Goal: Task Accomplishment & Management: Use online tool/utility

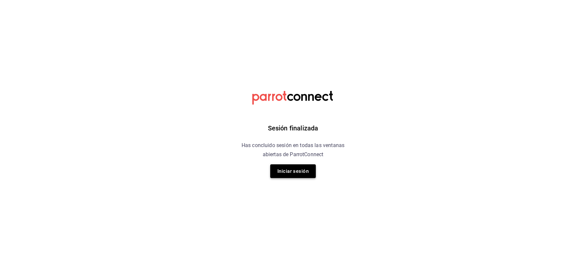
click at [277, 169] on button "Iniciar sesión" at bounding box center [293, 171] width 46 height 14
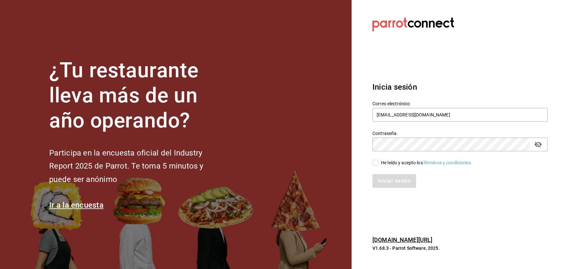
click at [393, 122] on div "Correo electrónico cafeandrea@cdmx.com" at bounding box center [459, 112] width 175 height 22
click at [393, 115] on input "cafeandrea@cdmx.com" at bounding box center [459, 115] width 175 height 14
paste input "saladedesquite@coacalco"
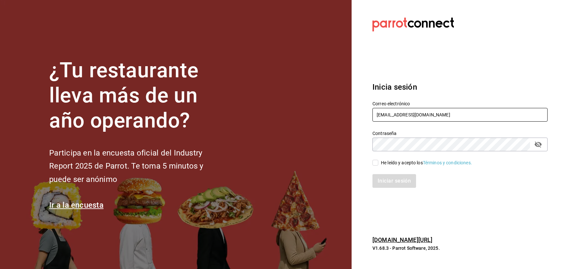
type input "saladedesquite@coacalco.com"
click at [397, 156] on div "He leído y acepto los Términos y condiciones." at bounding box center [456, 158] width 183 height 15
click at [395, 160] on div "He leído y acepto los Términos y condiciones." at bounding box center [426, 162] width 91 height 7
click at [378, 160] on input "He leído y acepto los Términos y condiciones." at bounding box center [375, 162] width 6 height 6
checkbox input "true"
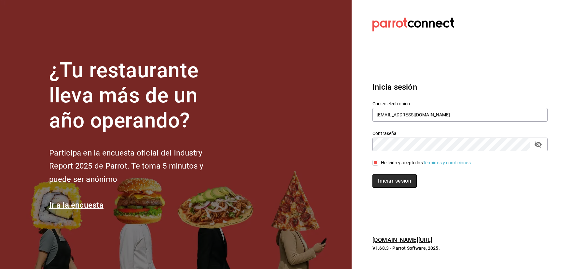
click at [395, 184] on button "Iniciar sesión" at bounding box center [394, 181] width 44 height 14
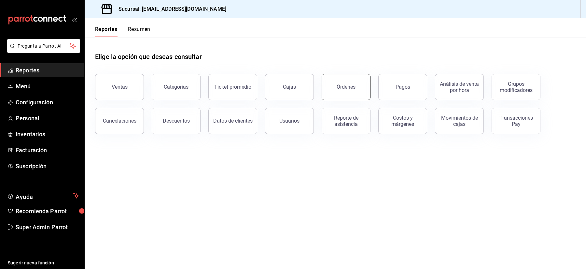
click at [354, 89] on div "Órdenes" at bounding box center [346, 87] width 19 height 6
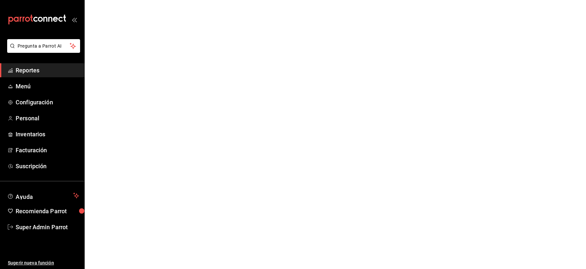
click at [45, 73] on span "Reportes" at bounding box center [47, 70] width 63 height 9
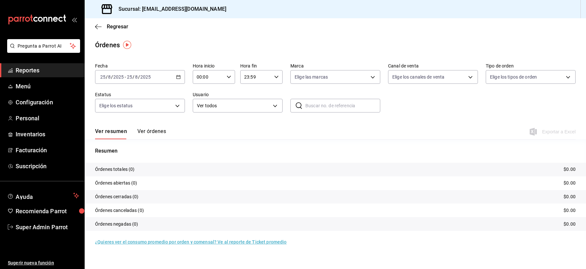
click at [125, 78] on span "-" at bounding box center [125, 76] width 1 height 5
click at [109, 139] on span "Mes actual" at bounding box center [126, 140] width 50 height 7
click at [145, 75] on input "2025" at bounding box center [142, 76] width 11 height 5
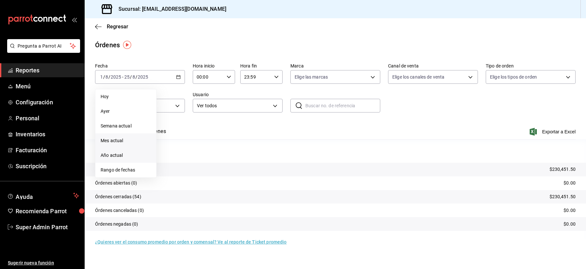
click at [110, 158] on span "Año actual" at bounding box center [126, 155] width 50 height 7
